Goal: Task Accomplishment & Management: Complete application form

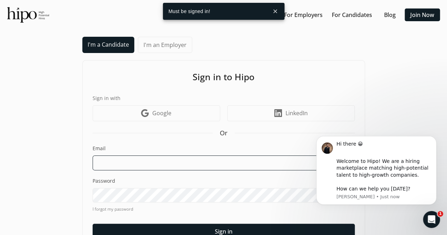
click at [121, 164] on input at bounding box center [224, 162] width 262 height 15
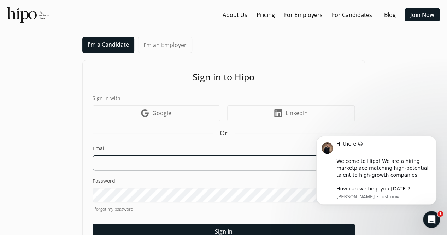
click at [121, 164] on input at bounding box center [224, 162] width 262 height 15
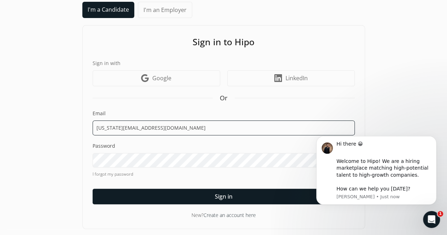
type input "[US_STATE][EMAIL_ADDRESS][DOMAIN_NAME]"
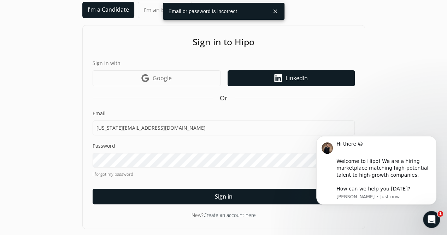
click at [278, 81] on icon at bounding box center [278, 78] width 8 height 8
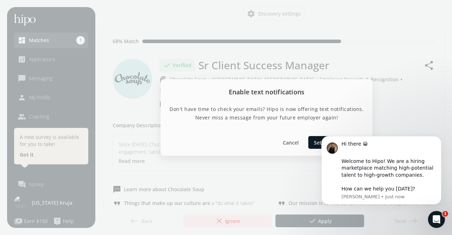
click at [313, 114] on p "Don't have time to check your emails? Hipo is now offering text notifications. …" at bounding box center [266, 113] width 195 height 17
click at [438, 137] on icon "Dismiss notification" at bounding box center [440, 138] width 4 height 4
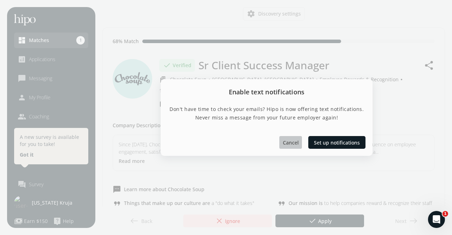
click at [293, 140] on span "Cancel" at bounding box center [291, 142] width 16 height 7
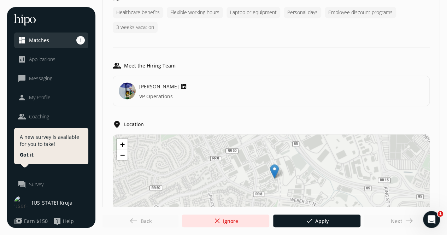
scroll to position [544, 0]
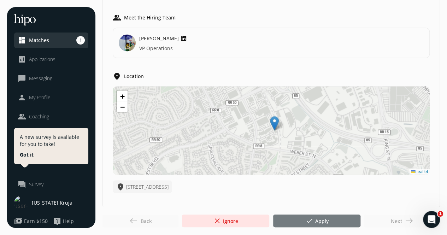
click at [311, 220] on span "done" at bounding box center [309, 221] width 8 height 8
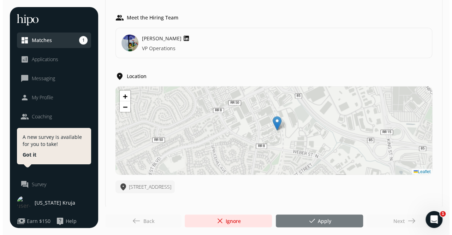
scroll to position [0, 0]
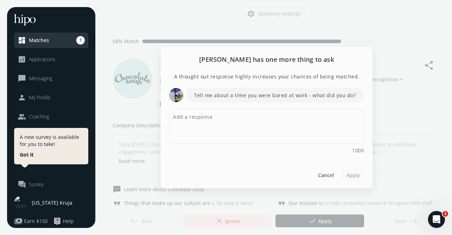
click at [266, 96] on p "Tell me about a time you were bored at work - what did you do?" at bounding box center [275, 95] width 177 height 14
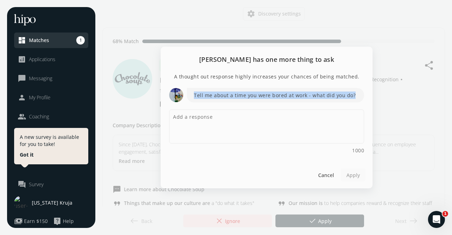
click at [266, 96] on p "Tell me about a time you were bored at work - what did you do?" at bounding box center [275, 95] width 177 height 14
copy p "Tell me about a time you were bored at work - what did you do?"
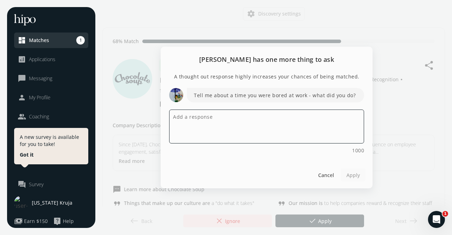
click at [184, 121] on textarea at bounding box center [266, 126] width 195 height 34
paste textarea "There was a time when work was slow and I had finished all my tasks early. Inst…"
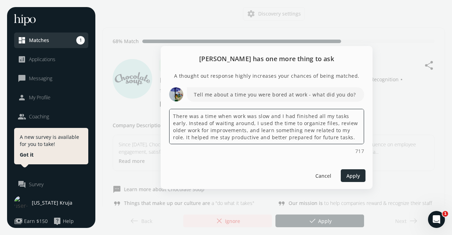
type textarea "There was a time when work was slow and I had finished all my tasks early. Inst…"
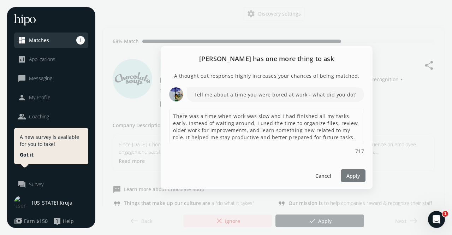
click at [352, 177] on span "Apply" at bounding box center [352, 175] width 13 height 7
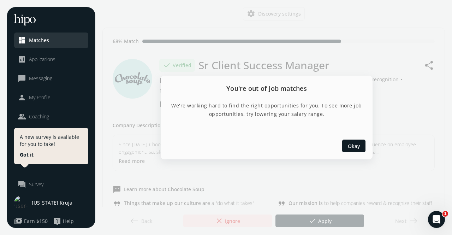
click at [353, 155] on div "Okay" at bounding box center [267, 145] width 212 height 27
click at [352, 152] on div at bounding box center [353, 146] width 23 height 13
